Goal: Task Accomplishment & Management: Complete application form

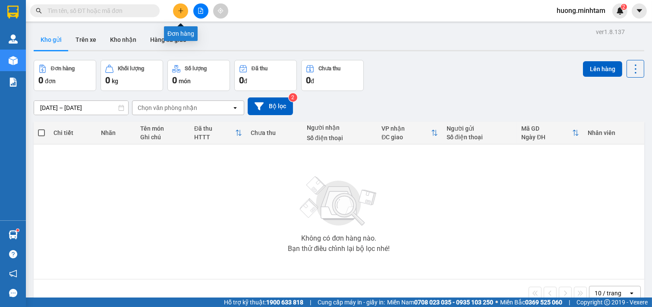
click at [178, 10] on icon "plus" at bounding box center [181, 11] width 6 height 6
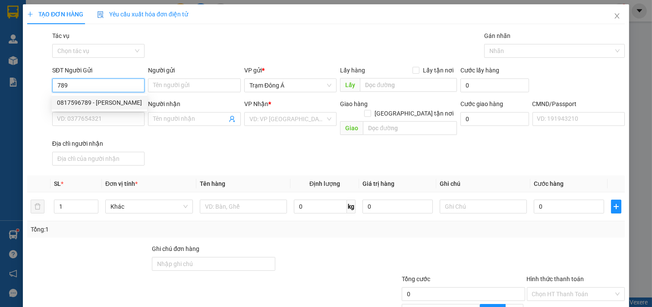
click at [81, 98] on div "0817596789 - [PERSON_NAME]" at bounding box center [99, 102] width 85 height 9
type input "0817596789"
type input "TUẤN ANH"
type input "0985413171"
type input "BÀ CHÍN"
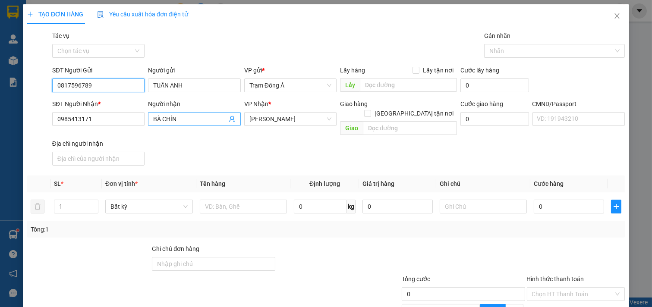
type input "0817596789"
click at [230, 118] on icon "user-add" at bounding box center [232, 119] width 7 height 7
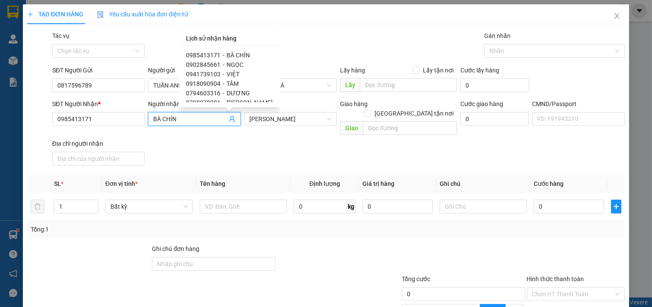
click at [212, 63] on span "0902845661" at bounding box center [203, 64] width 35 height 7
type input "0902845661"
type input "NGỌC"
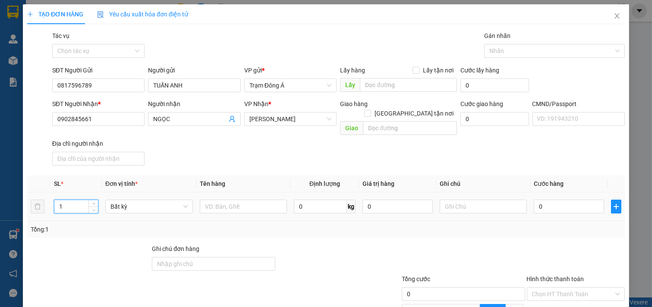
drag, startPoint x: 72, startPoint y: 198, endPoint x: 25, endPoint y: 199, distance: 47.5
click at [25, 199] on div "TẠO ĐƠN HÀNG Yêu cầu xuất hóa đơn điện tử Transit Pickup Surcharge Ids Transit …" at bounding box center [326, 198] width 606 height 388
type input "2"
click at [238, 201] on input "text" at bounding box center [244, 207] width 88 height 14
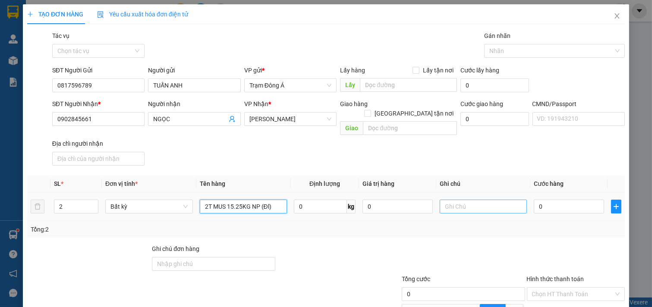
type input "2T MUS 15.25KG NP (Đl)"
click at [490, 200] on input "text" at bounding box center [484, 207] width 88 height 14
type input "HUONG"
type input "7"
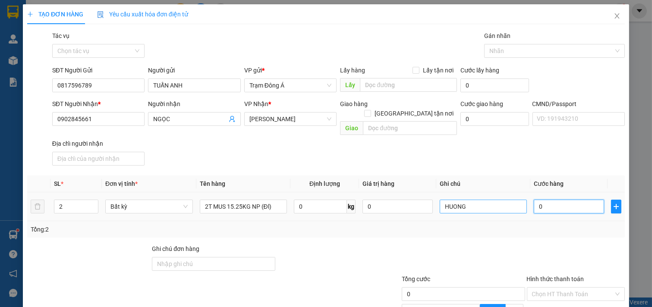
type input "7"
type input "70"
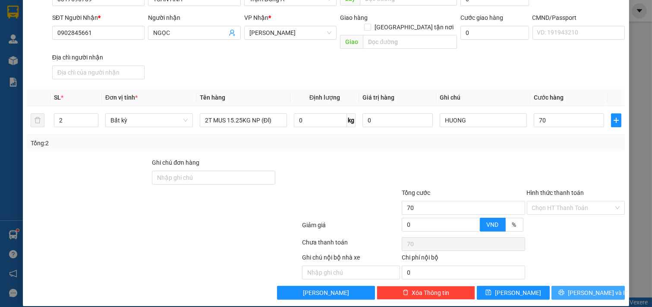
type input "70.000"
click at [580, 288] on span "[PERSON_NAME] và In" at bounding box center [598, 292] width 60 height 9
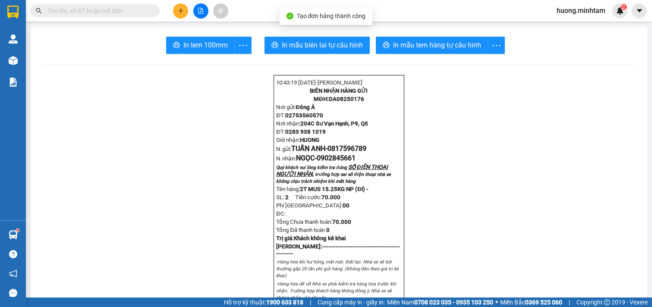
click at [197, 39] on button "In tem 100mm" at bounding box center [200, 45] width 69 height 17
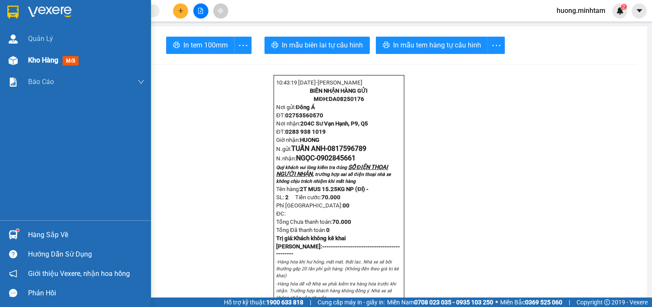
drag, startPoint x: 44, startPoint y: 65, endPoint x: 156, endPoint y: 2, distance: 128.3
click at [45, 65] on div "Kho hàng mới" at bounding box center [54, 60] width 53 height 11
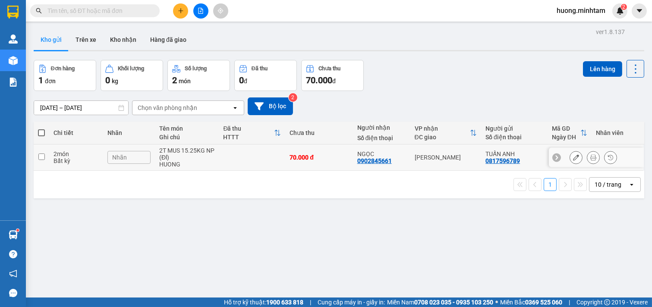
click at [44, 160] on input "checkbox" at bounding box center [41, 157] width 6 height 6
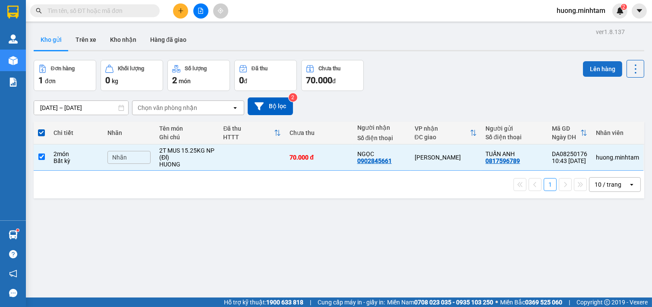
click at [602, 68] on button "Lên hàng" at bounding box center [602, 69] width 39 height 16
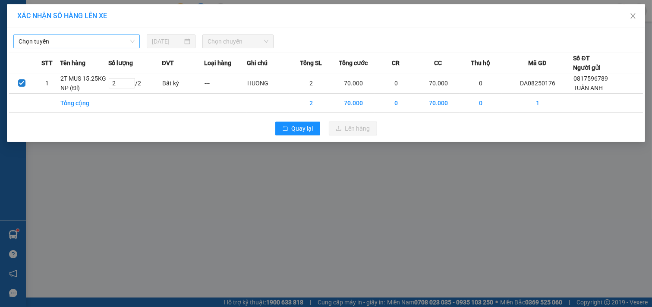
click at [121, 36] on span "Chọn tuyến" at bounding box center [77, 41] width 116 height 13
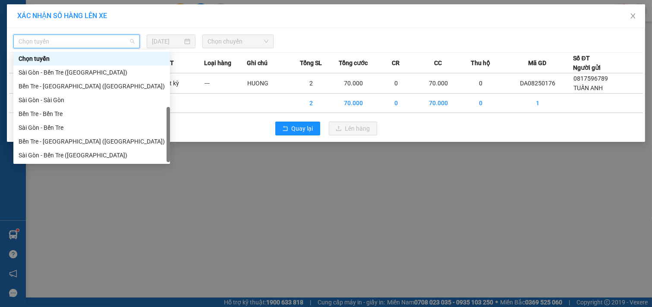
click at [58, 164] on div "Bến Tre - [GEOGRAPHIC_DATA]" at bounding box center [92, 168] width 146 height 9
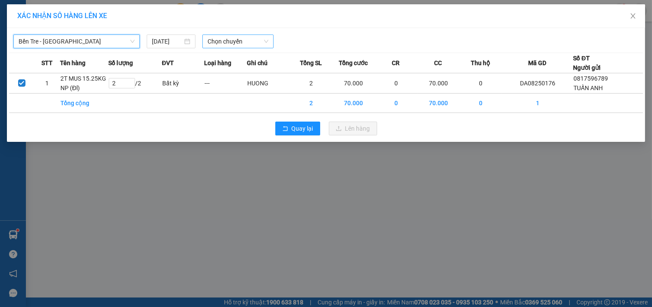
click at [265, 45] on span "Chọn chuyến" at bounding box center [237, 41] width 61 height 13
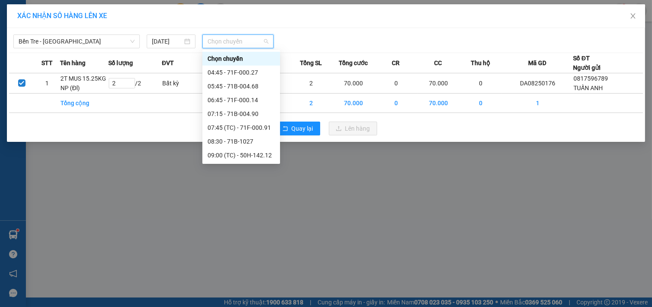
click at [242, 178] on div "10:45 - 71F-000.31" at bounding box center [240, 182] width 67 height 9
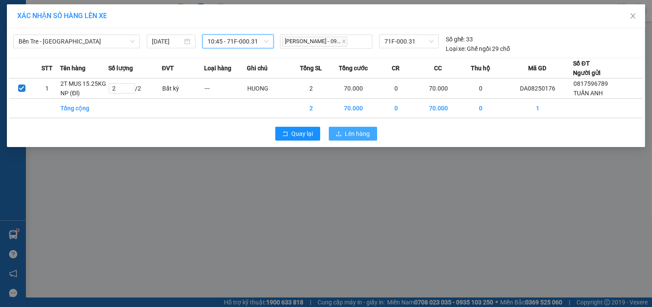
click at [356, 130] on span "Lên hàng" at bounding box center [357, 133] width 25 height 9
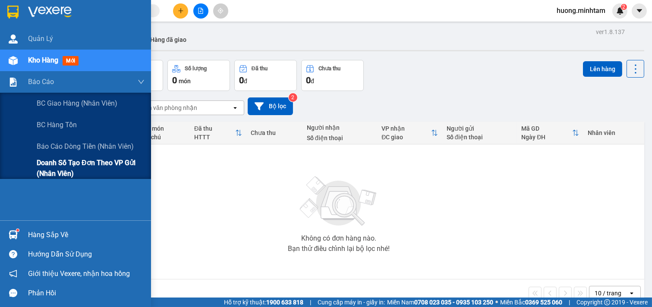
click at [87, 162] on span "Doanh số tạo đơn theo VP gửi (nhân viên)" at bounding box center [91, 168] width 108 height 22
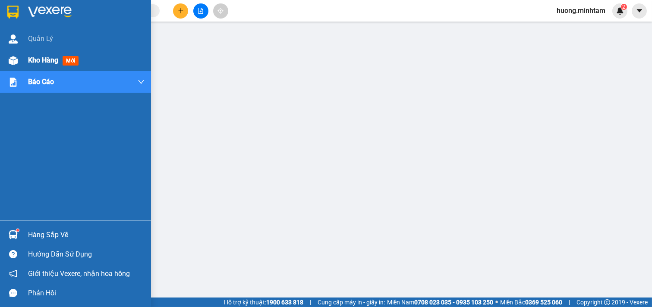
click at [48, 64] on span "Kho hàng" at bounding box center [43, 60] width 30 height 8
